Goal: Task Accomplishment & Management: Manage account settings

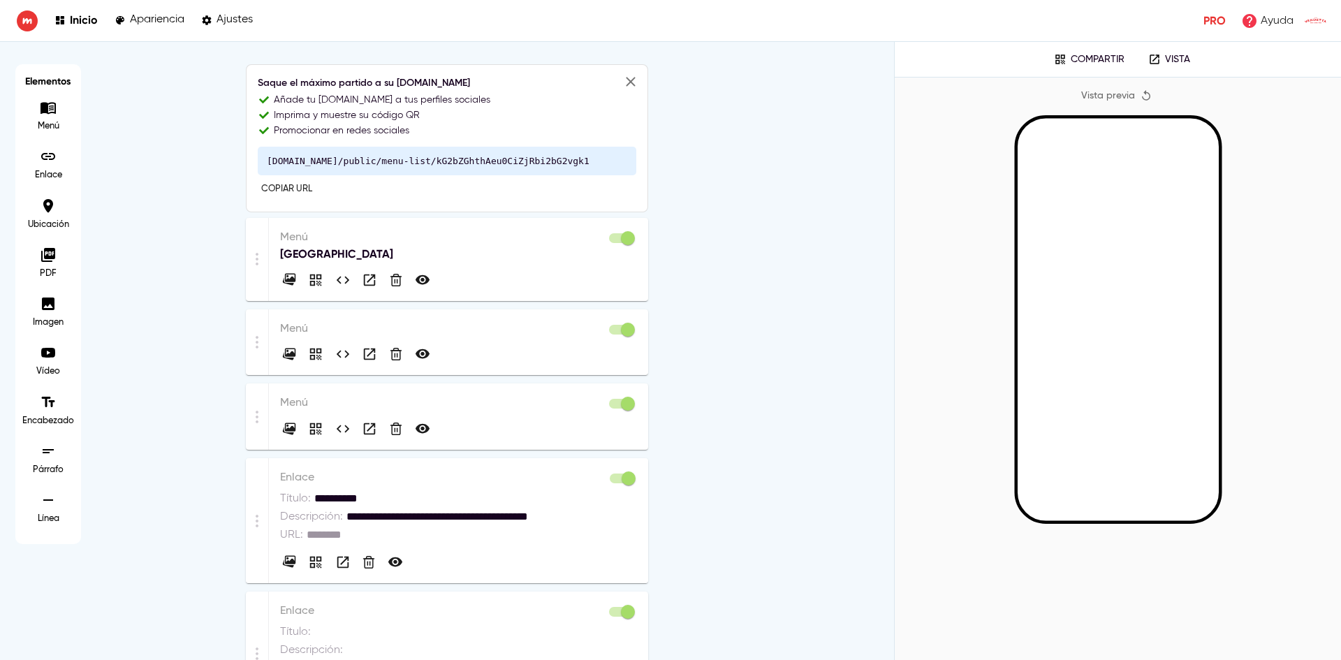
click at [397, 239] on p "Menú" at bounding box center [458, 237] width 357 height 17
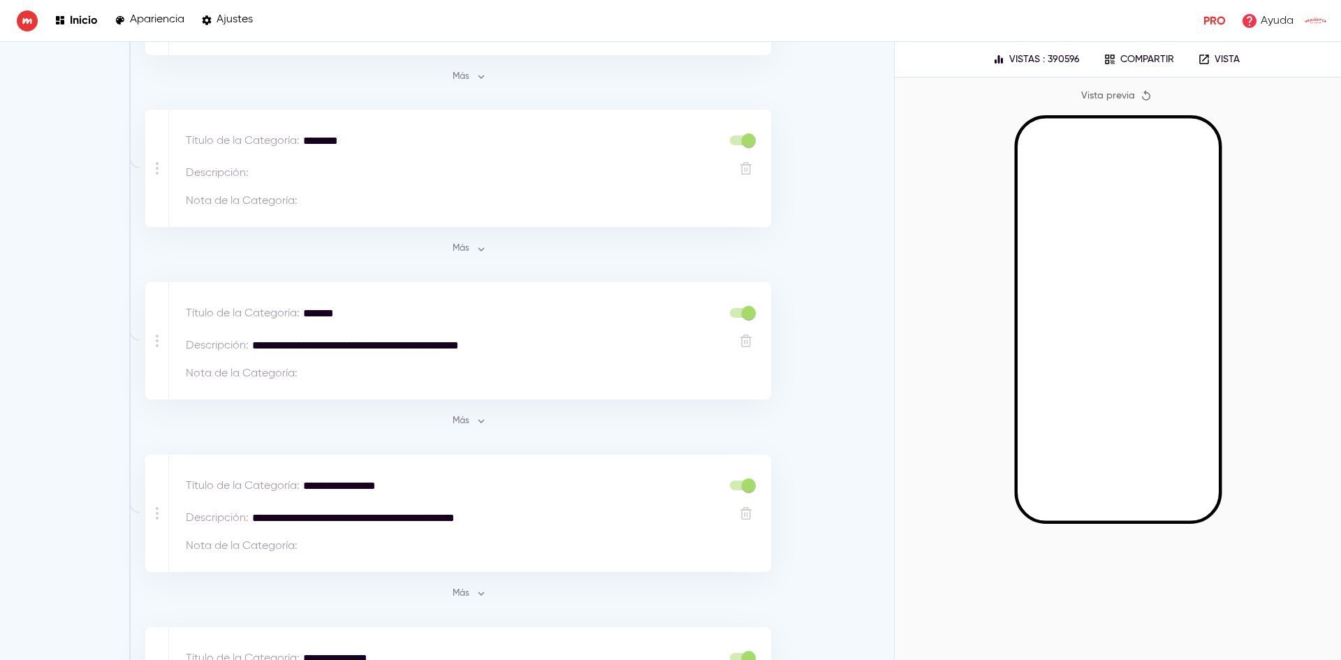
scroll to position [698, 0]
click at [399, 186] on div "Descripción : *" at bounding box center [474, 175] width 576 height 28
click at [450, 248] on span "Más" at bounding box center [469, 250] width 38 height 16
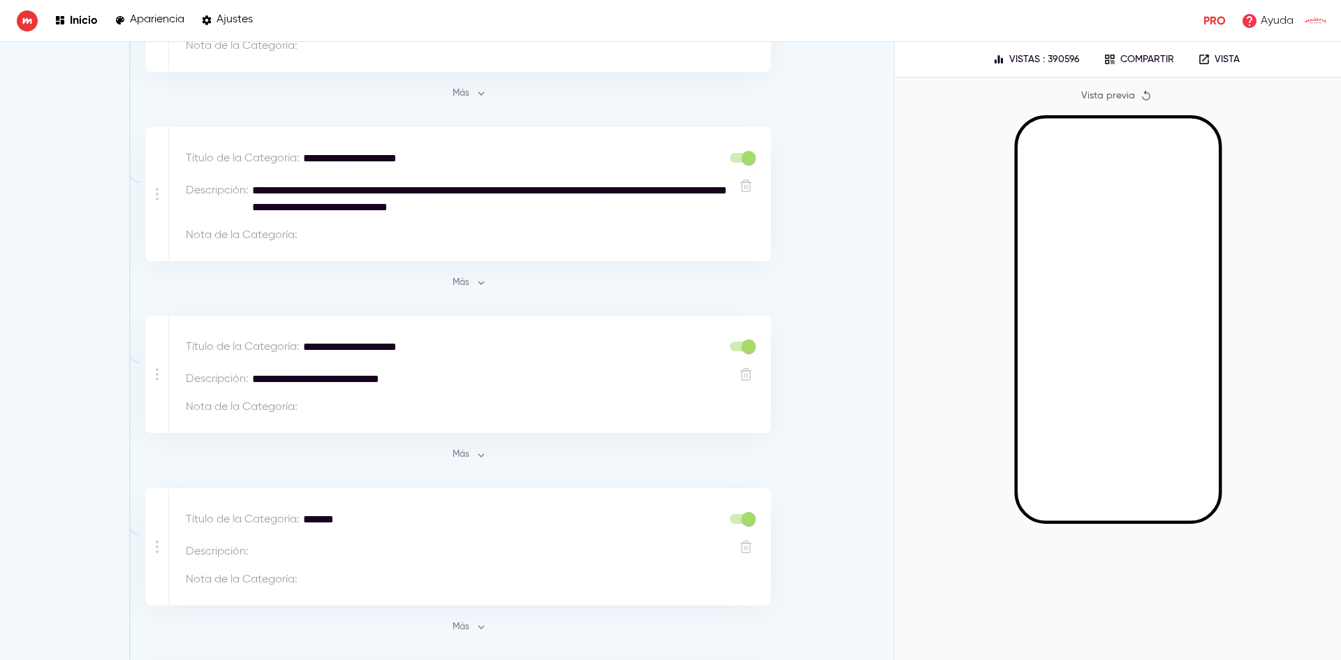
scroll to position [4911, 0]
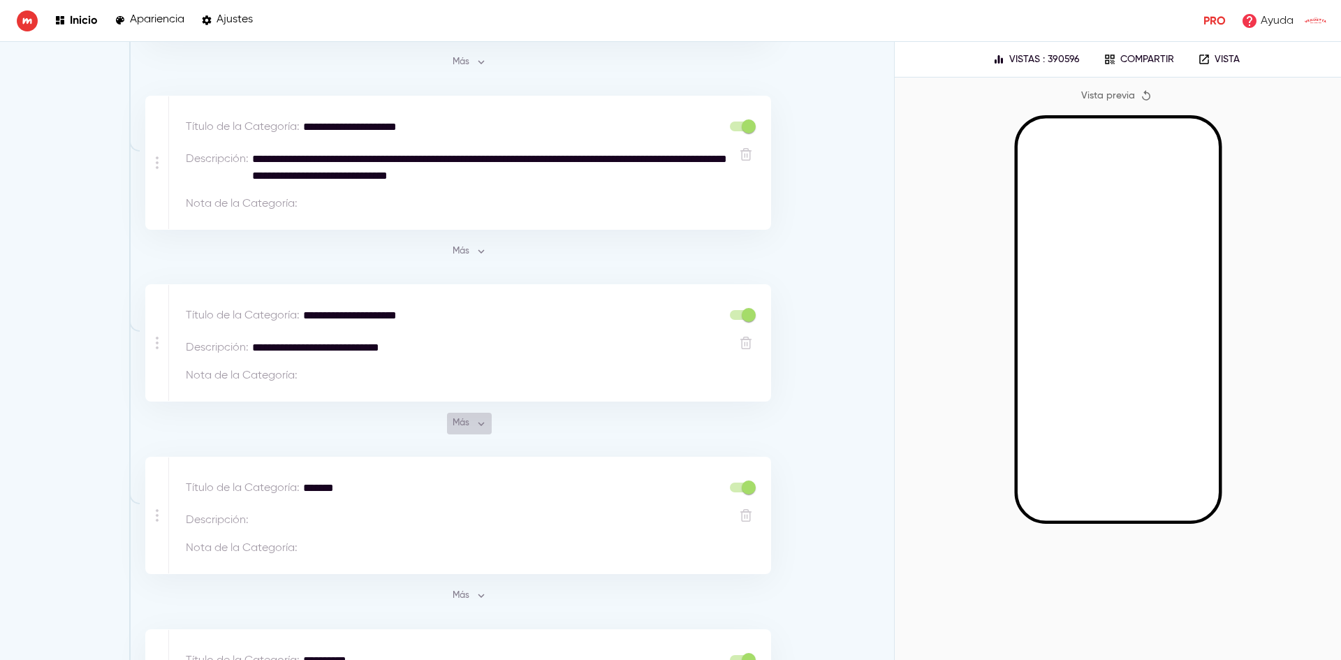
click at [457, 415] on span "Más" at bounding box center [469, 423] width 38 height 16
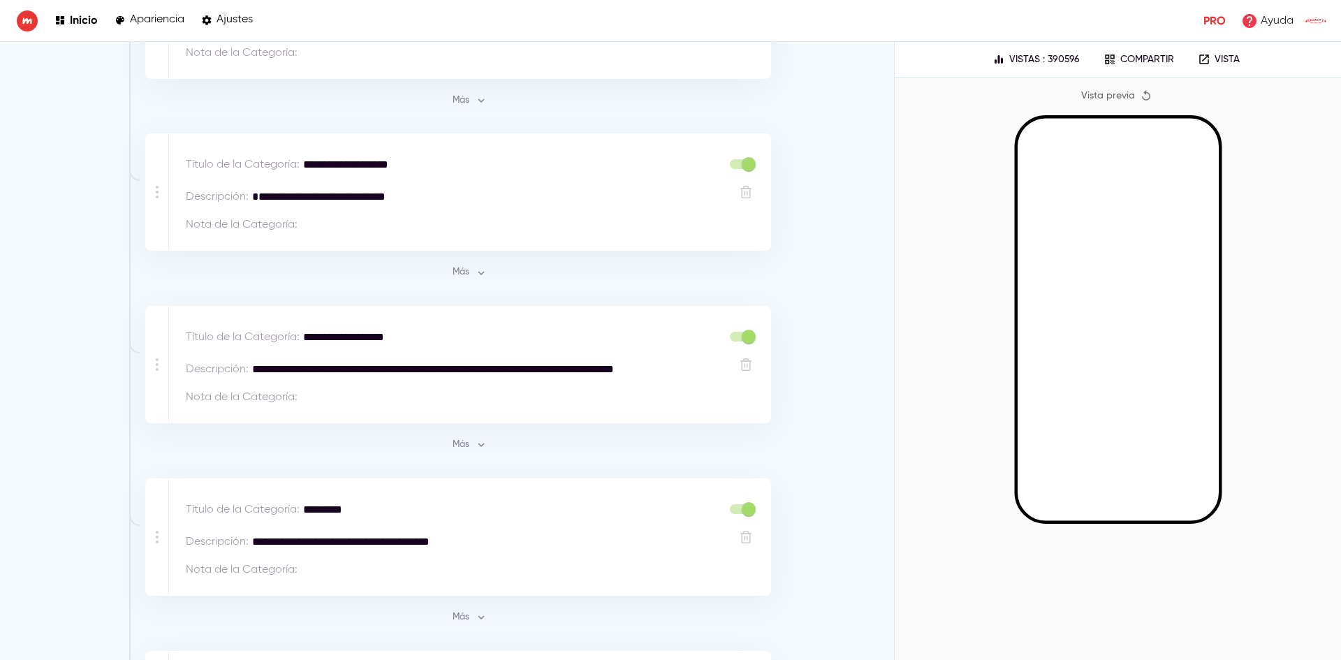
scroll to position [4350, 0]
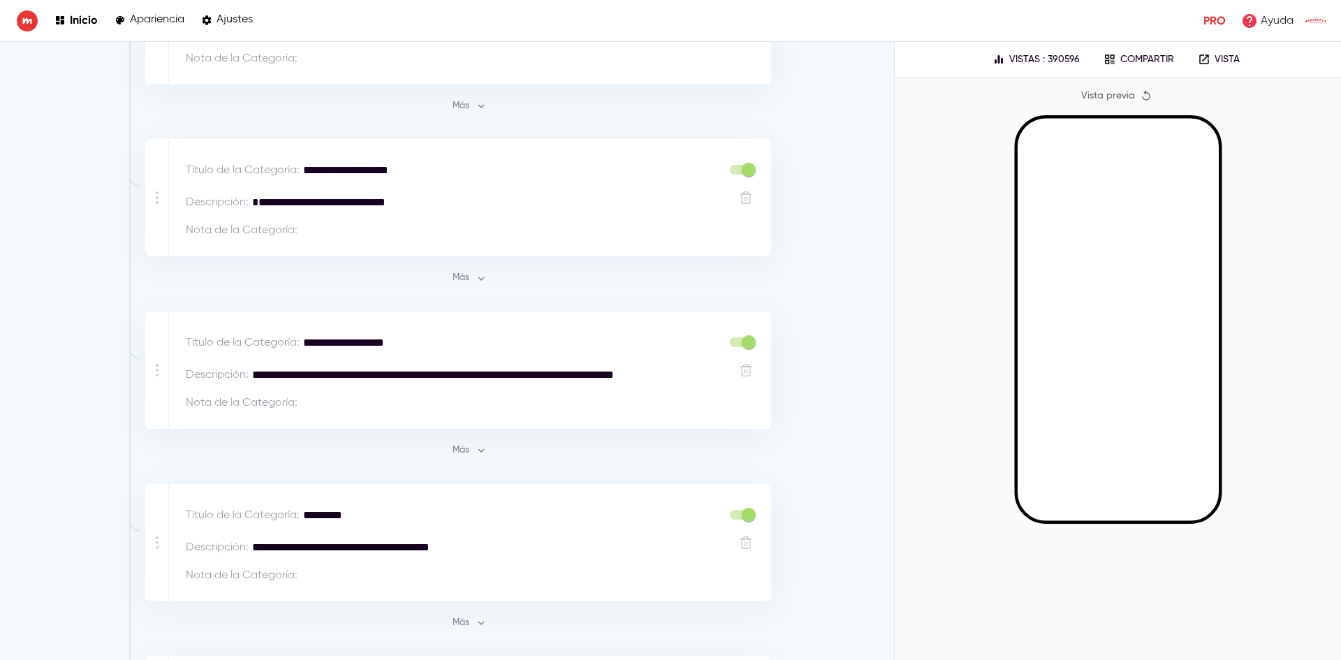
click at [455, 443] on span "Más" at bounding box center [469, 451] width 38 height 16
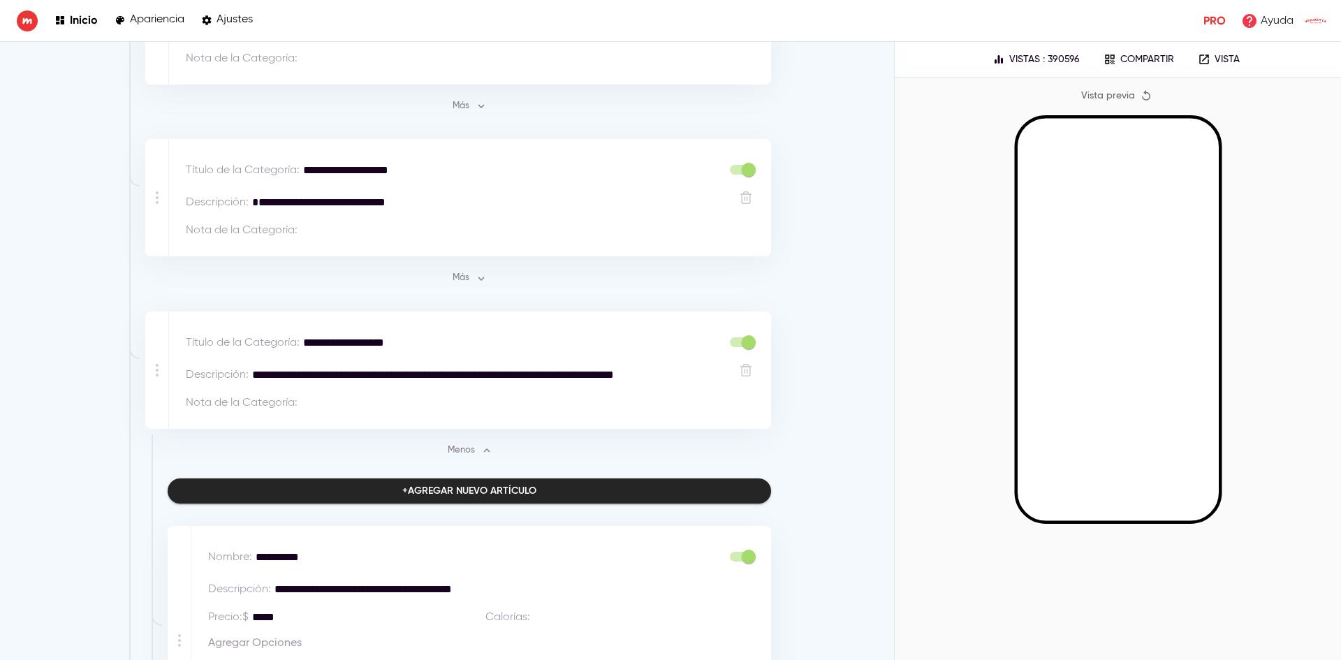
click at [453, 270] on span "Más" at bounding box center [469, 278] width 38 height 16
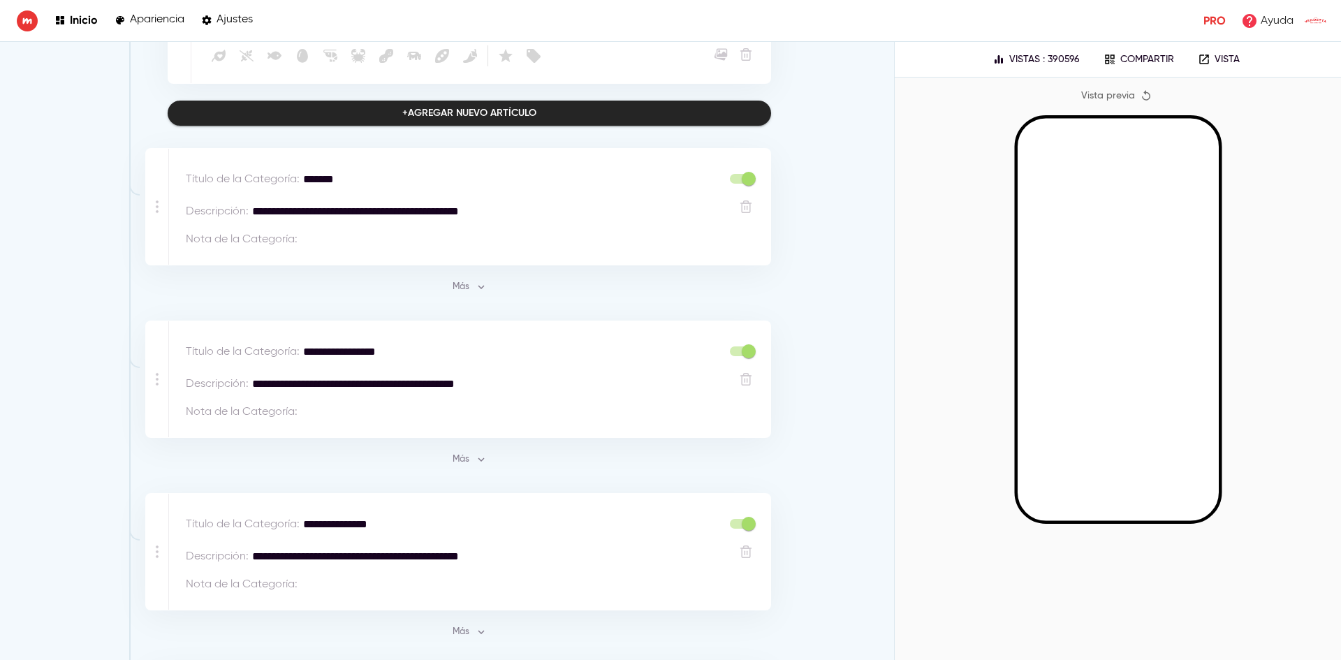
scroll to position [3791, 0]
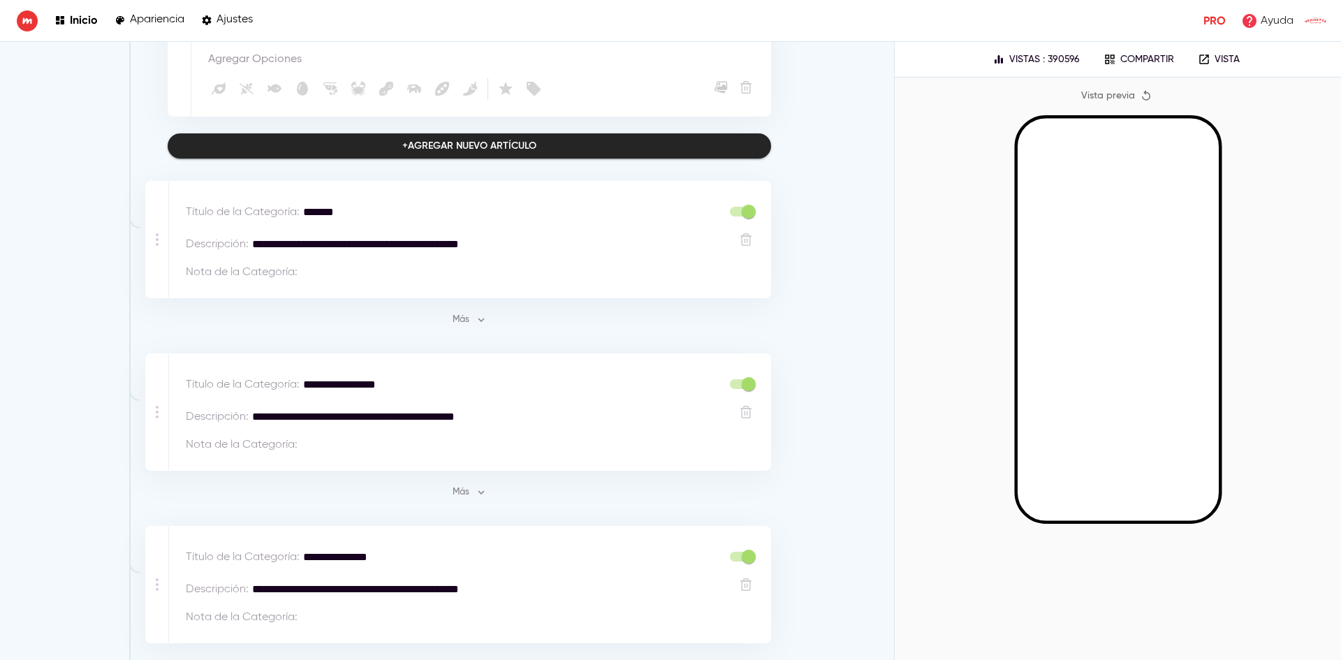
click at [475, 313] on icon "button" at bounding box center [481, 319] width 13 height 13
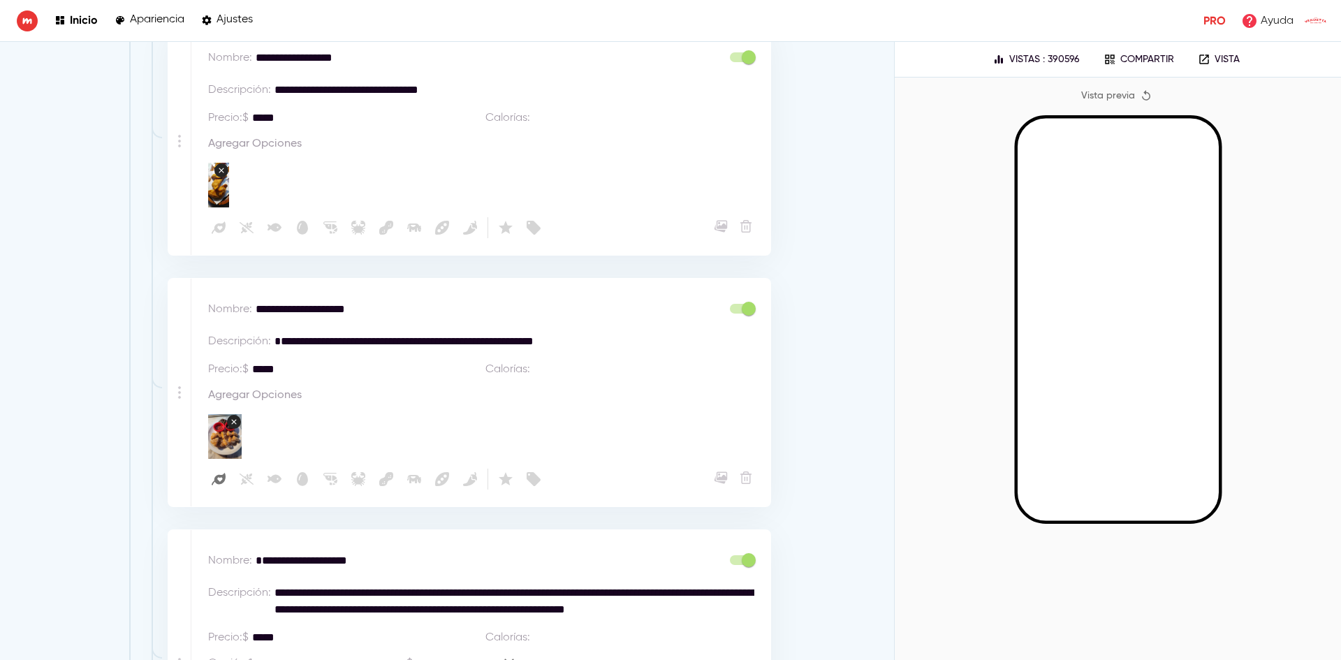
scroll to position [1557, 0]
